Goal: Task Accomplishment & Management: Complete application form

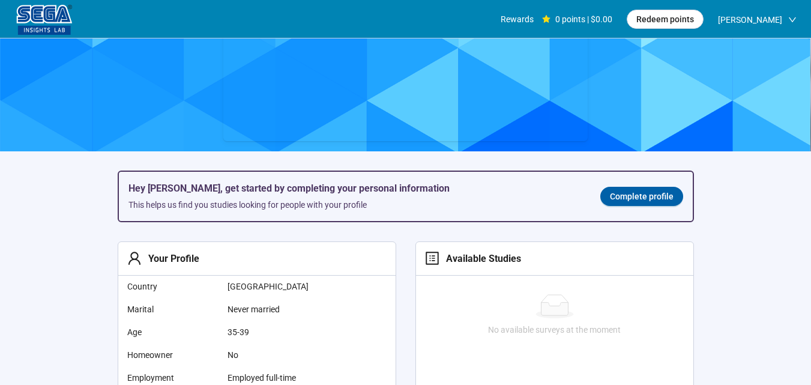
scroll to position [125, 0]
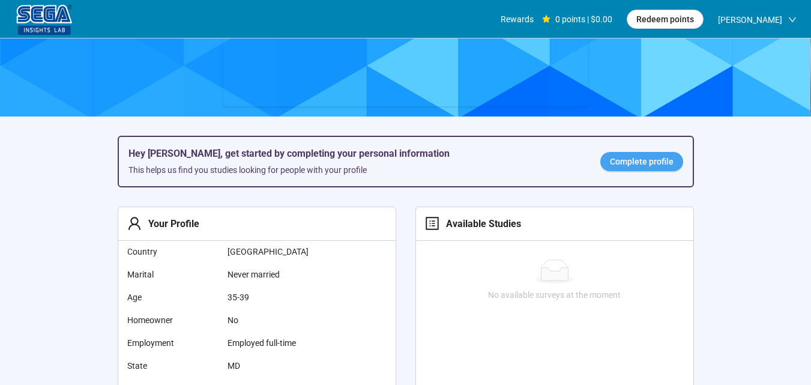
click at [643, 161] on span "Complete profile" at bounding box center [642, 161] width 64 height 13
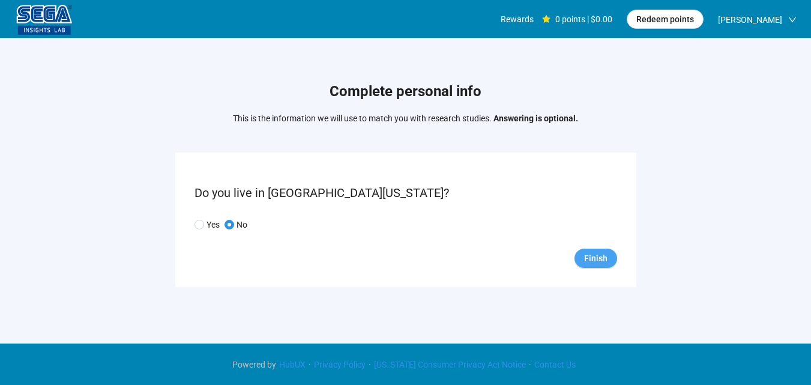
click at [596, 259] on span "Finish" at bounding box center [595, 257] width 23 height 13
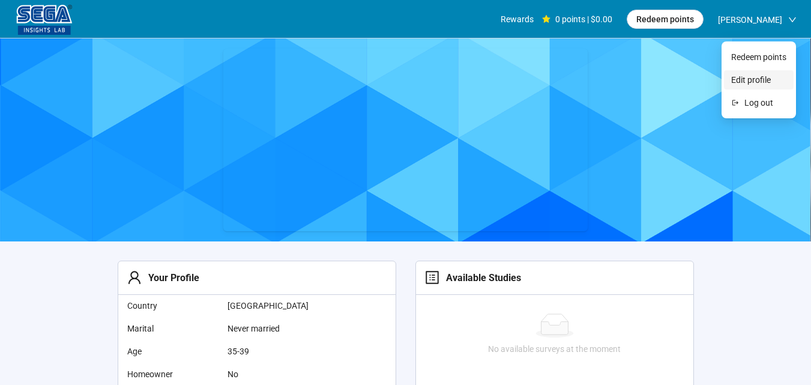
click at [750, 82] on span "Edit profile" at bounding box center [758, 79] width 55 height 13
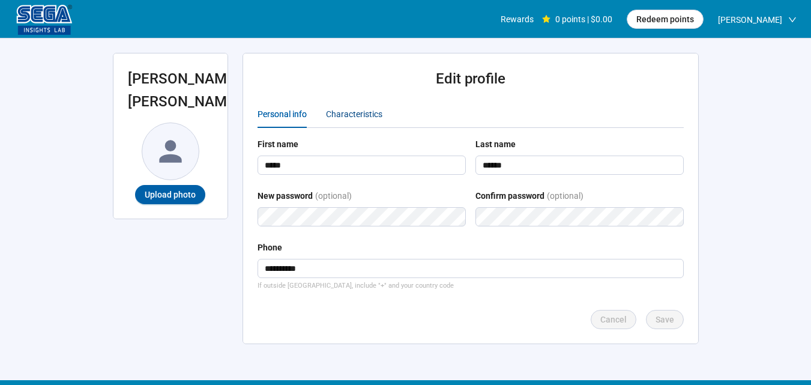
click at [331, 112] on div "Characteristics" at bounding box center [354, 113] width 56 height 13
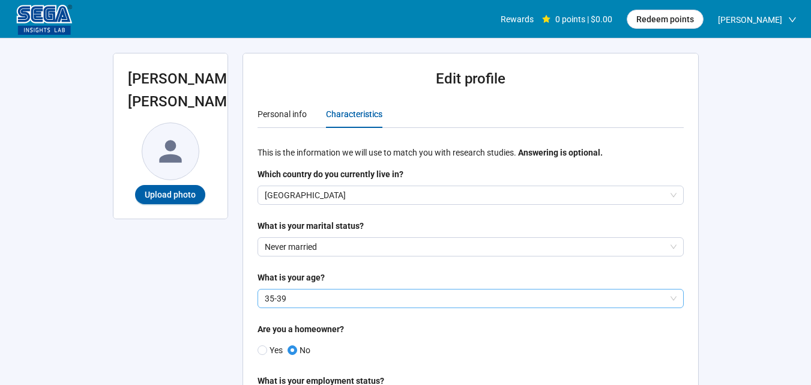
click at [415, 299] on p "35-39" at bounding box center [465, 298] width 401 height 18
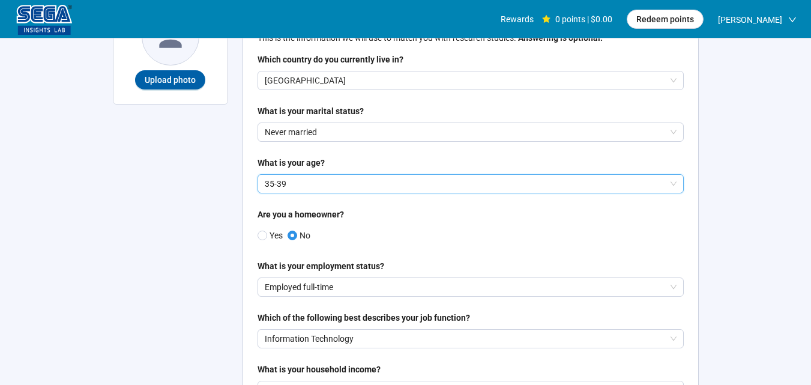
scroll to position [170, 0]
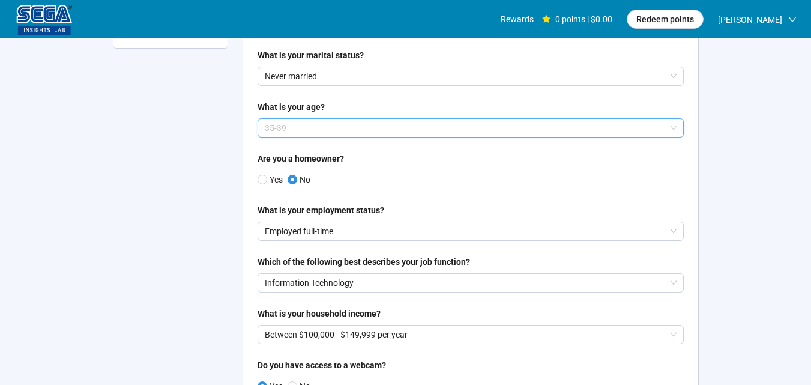
click at [634, 129] on p "35-39" at bounding box center [465, 128] width 401 height 18
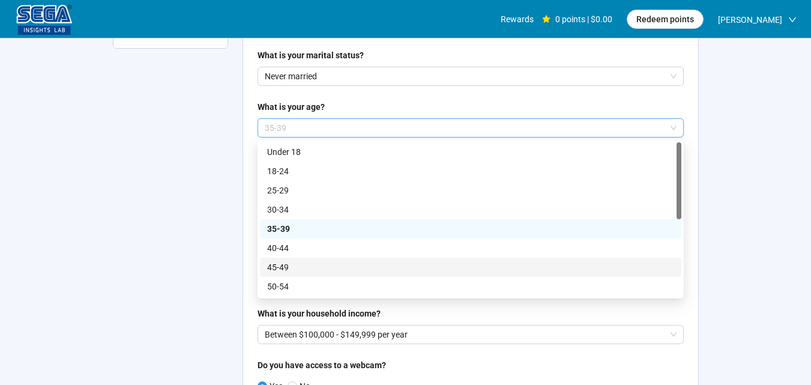
click at [571, 257] on div "45-49" at bounding box center [470, 266] width 421 height 19
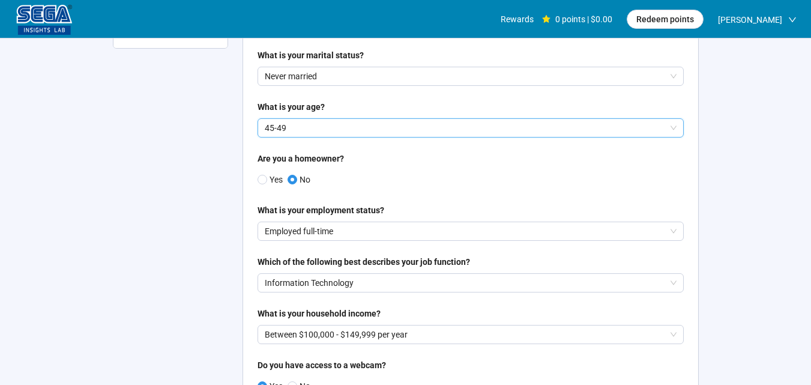
click at [600, 127] on p "45-49" at bounding box center [465, 128] width 401 height 18
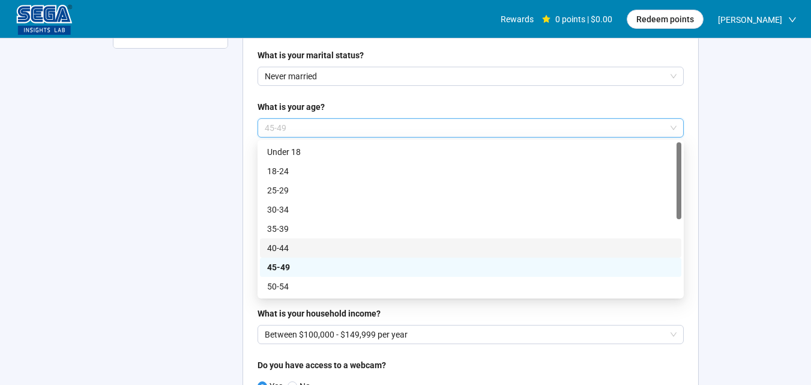
click at [501, 248] on p "40-44" at bounding box center [470, 247] width 407 height 13
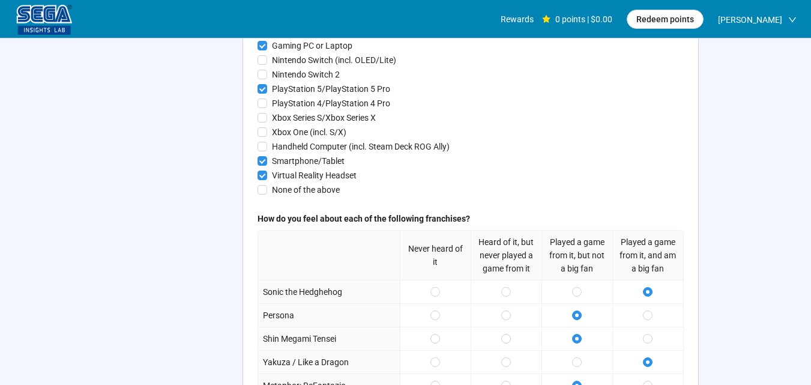
scroll to position [1420, 0]
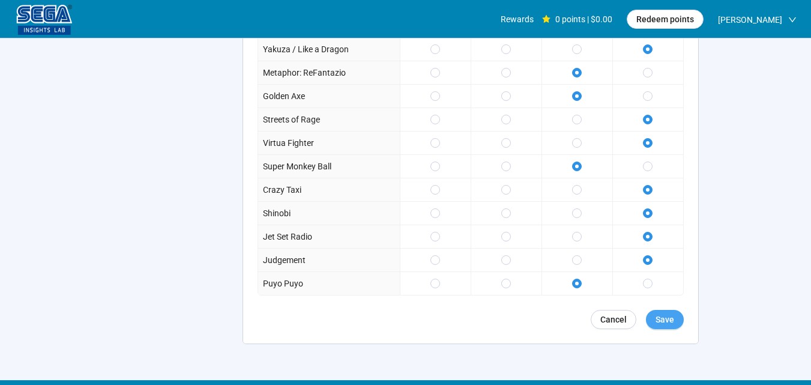
click at [667, 326] on span "Save" at bounding box center [664, 319] width 19 height 13
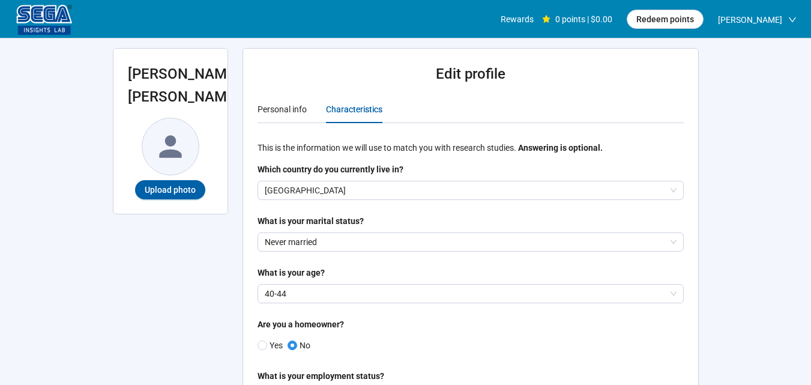
scroll to position [0, 0]
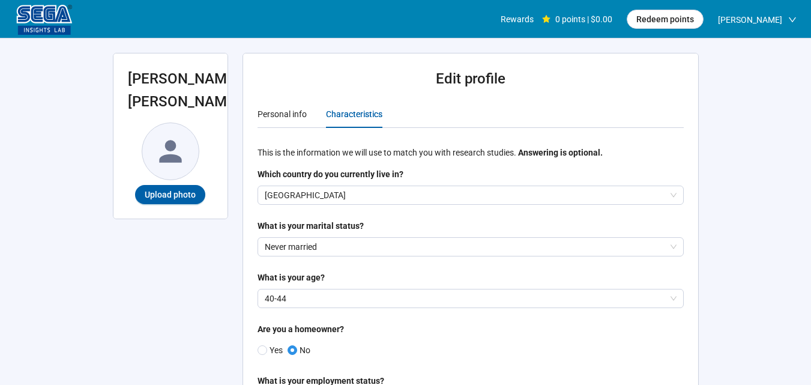
click at [44, 16] on img at bounding box center [44, 20] width 60 height 30
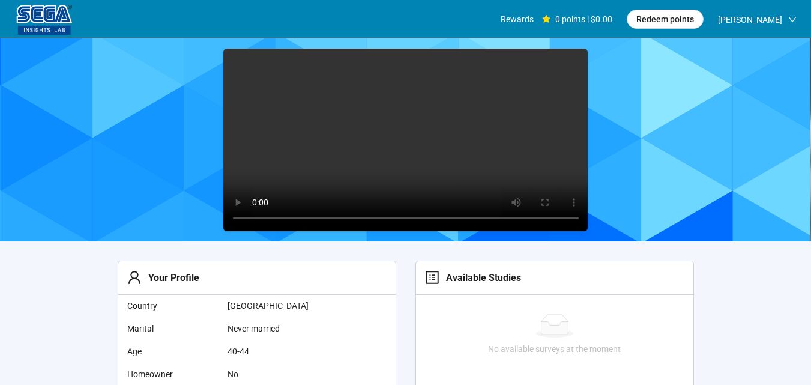
click at [418, 137] on video at bounding box center [405, 140] width 365 height 182
